Goal: Task Accomplishment & Management: Use online tool/utility

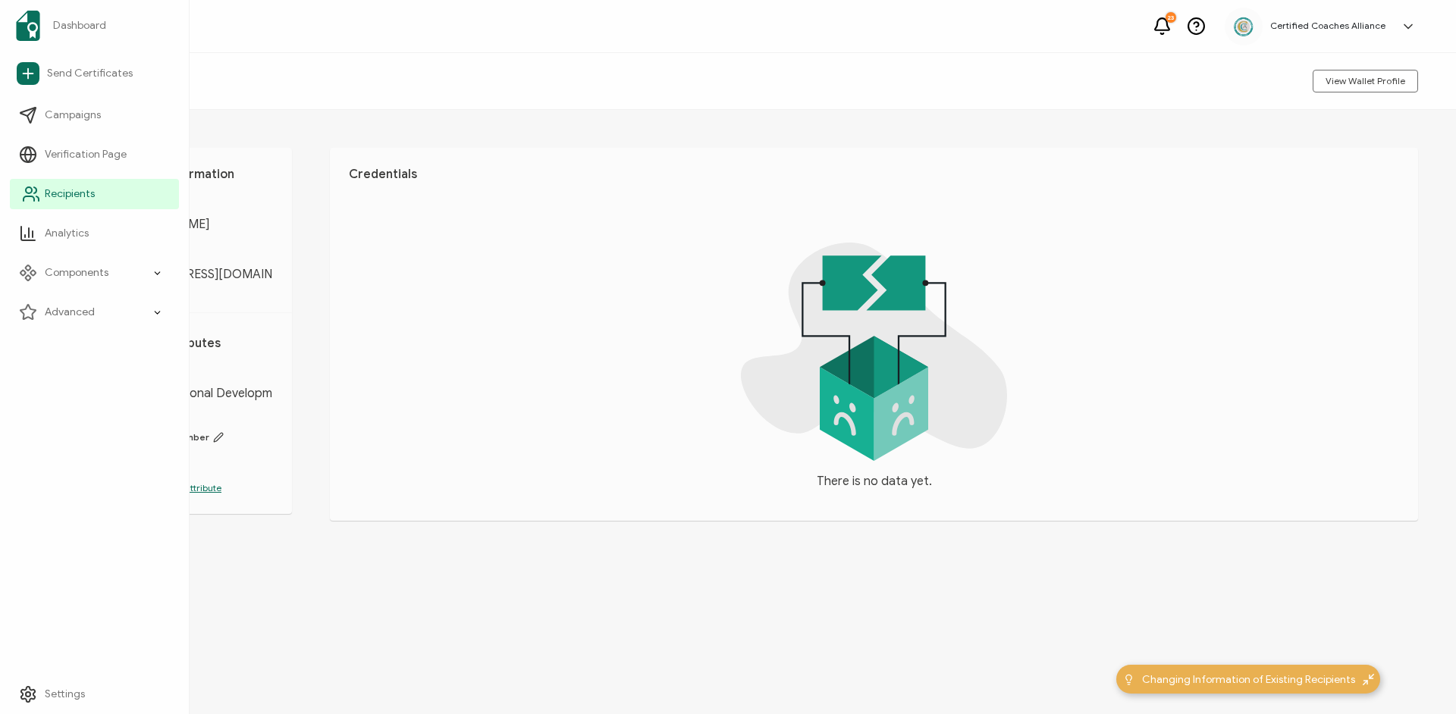
drag, startPoint x: 60, startPoint y: 191, endPoint x: 105, endPoint y: 194, distance: 45.6
click at [61, 190] on span "Recipients" at bounding box center [70, 194] width 50 height 15
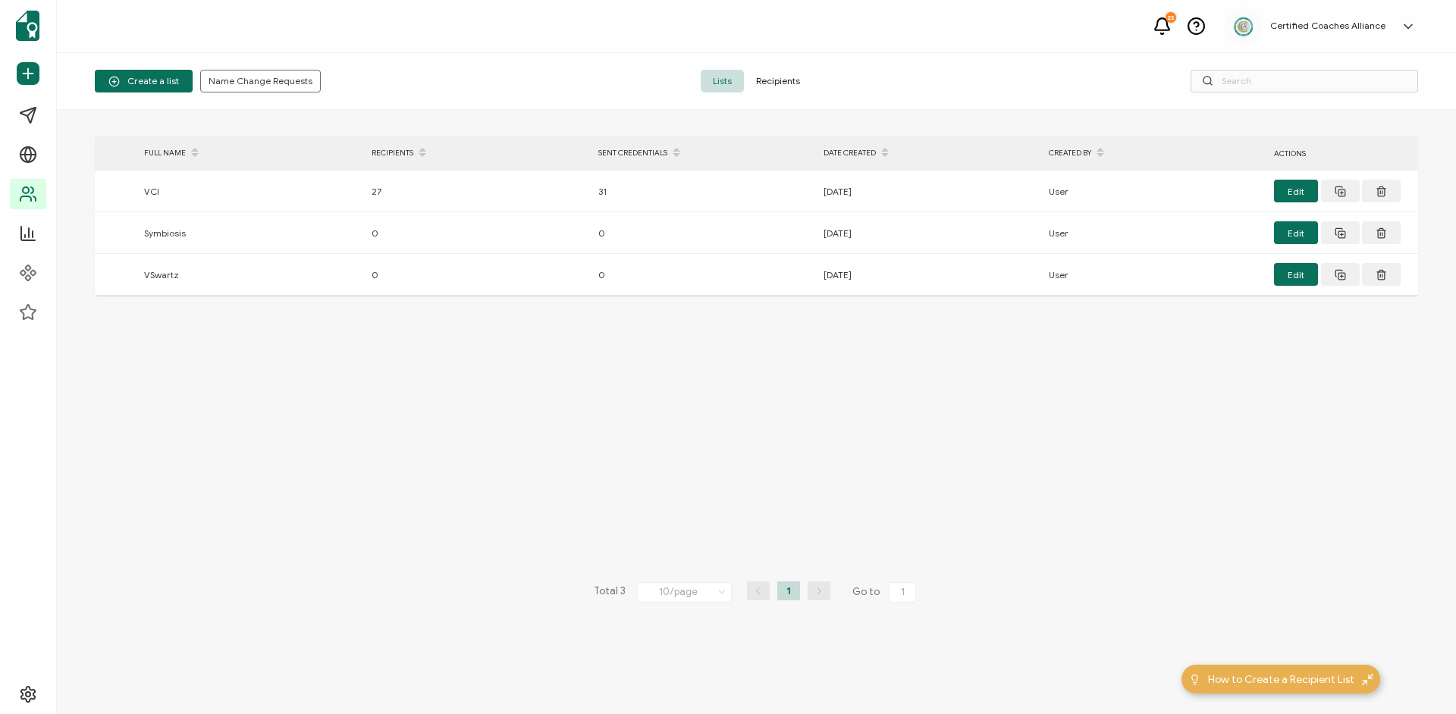
click at [784, 81] on span "Recipients" at bounding box center [778, 81] width 68 height 23
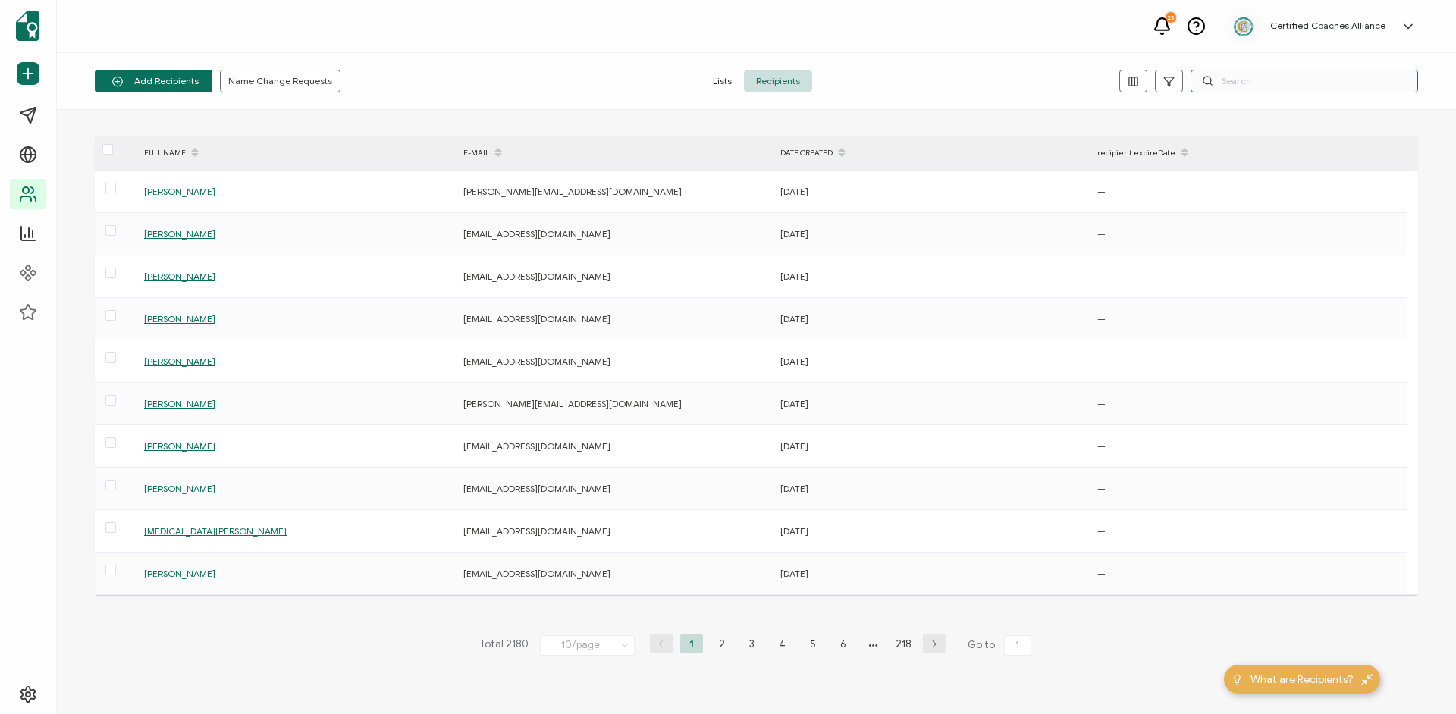
click at [1265, 81] on input "text" at bounding box center [1303, 81] width 227 height 23
paste input "[EMAIL_ADDRESS][DOMAIN_NAME]"
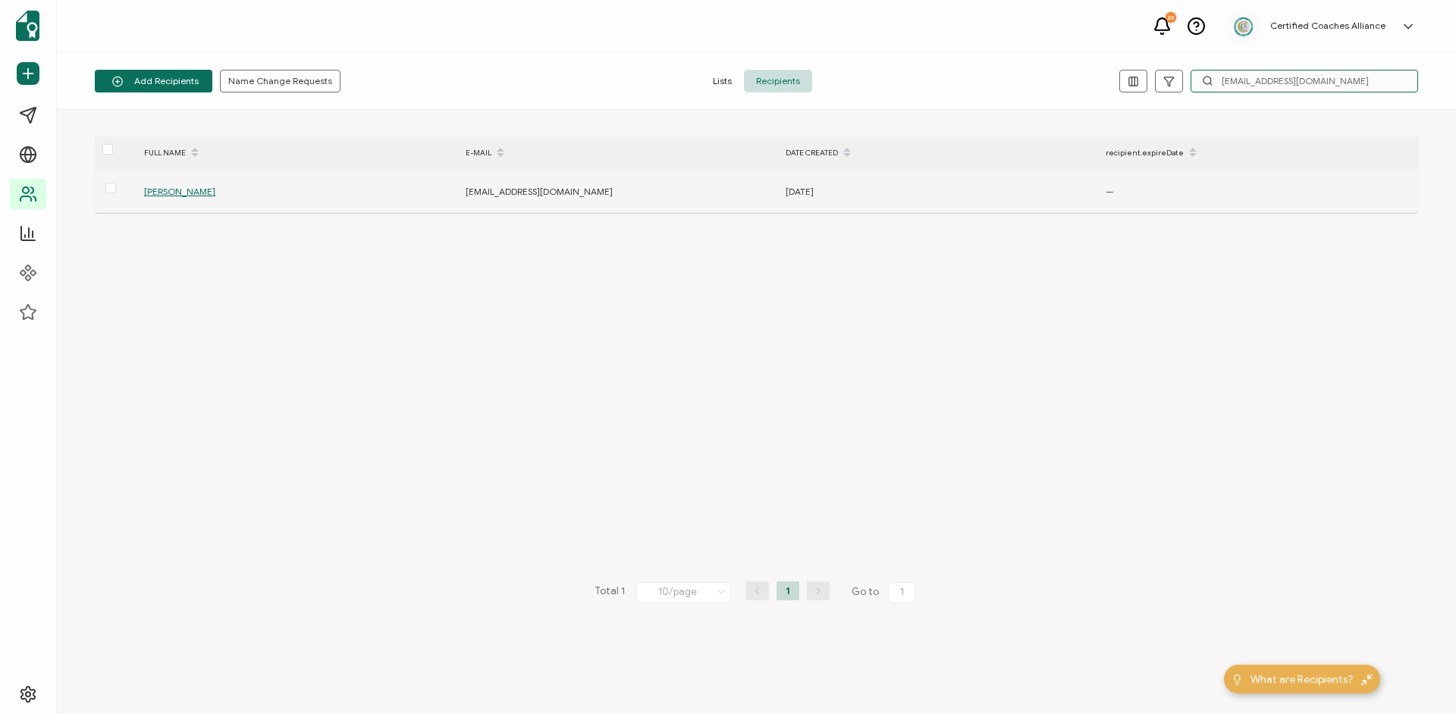
type input "[EMAIL_ADDRESS][DOMAIN_NAME]"
click at [174, 190] on span "[PERSON_NAME]" at bounding box center [179, 191] width 71 height 11
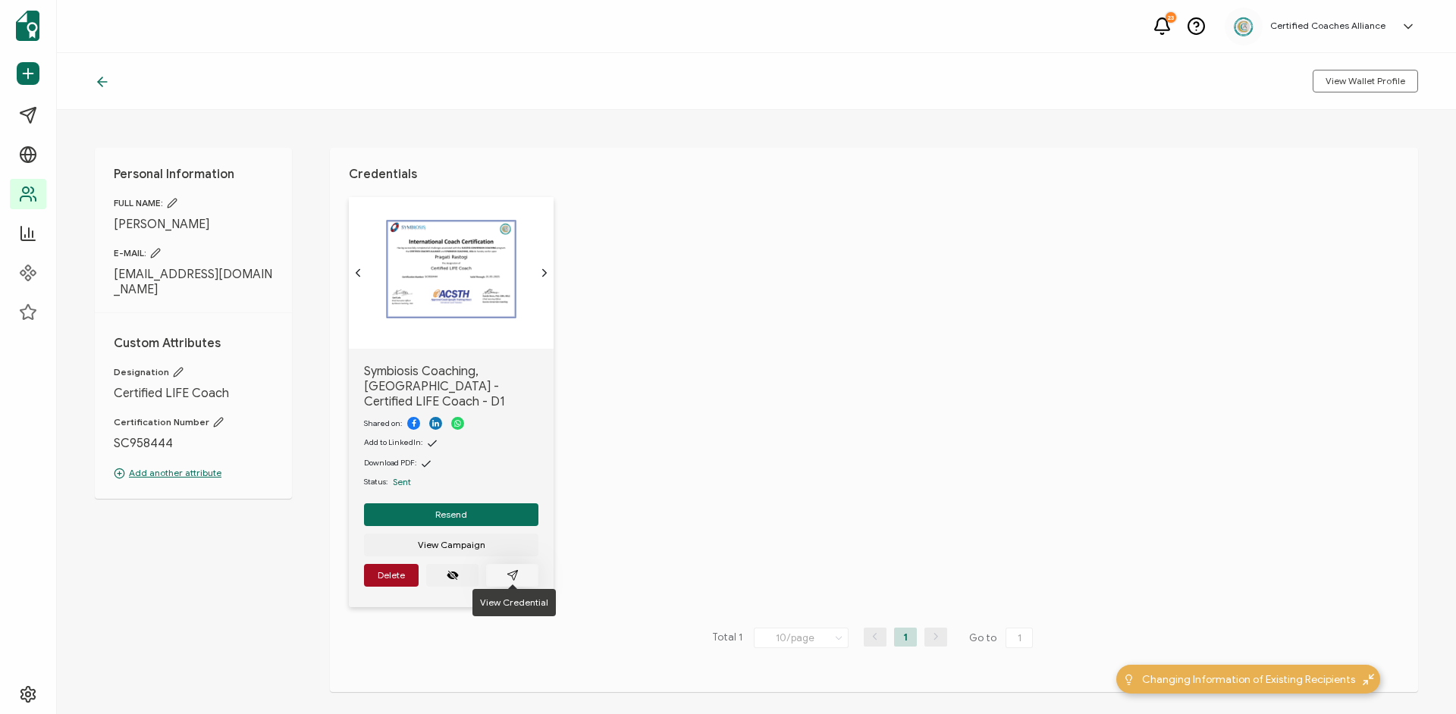
click at [519, 566] on button "button" at bounding box center [512, 575] width 52 height 23
click at [512, 569] on icon "paper plane outline" at bounding box center [512, 575] width 12 height 12
